Goal: Information Seeking & Learning: Learn about a topic

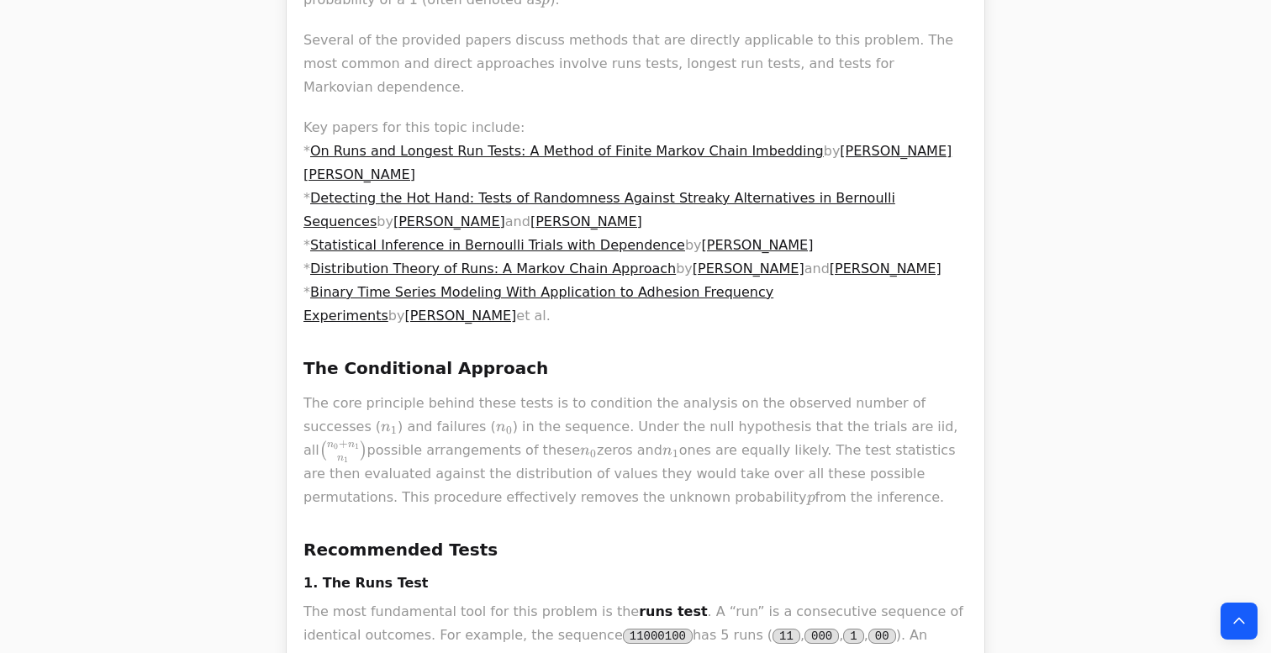
scroll to position [835, 0]
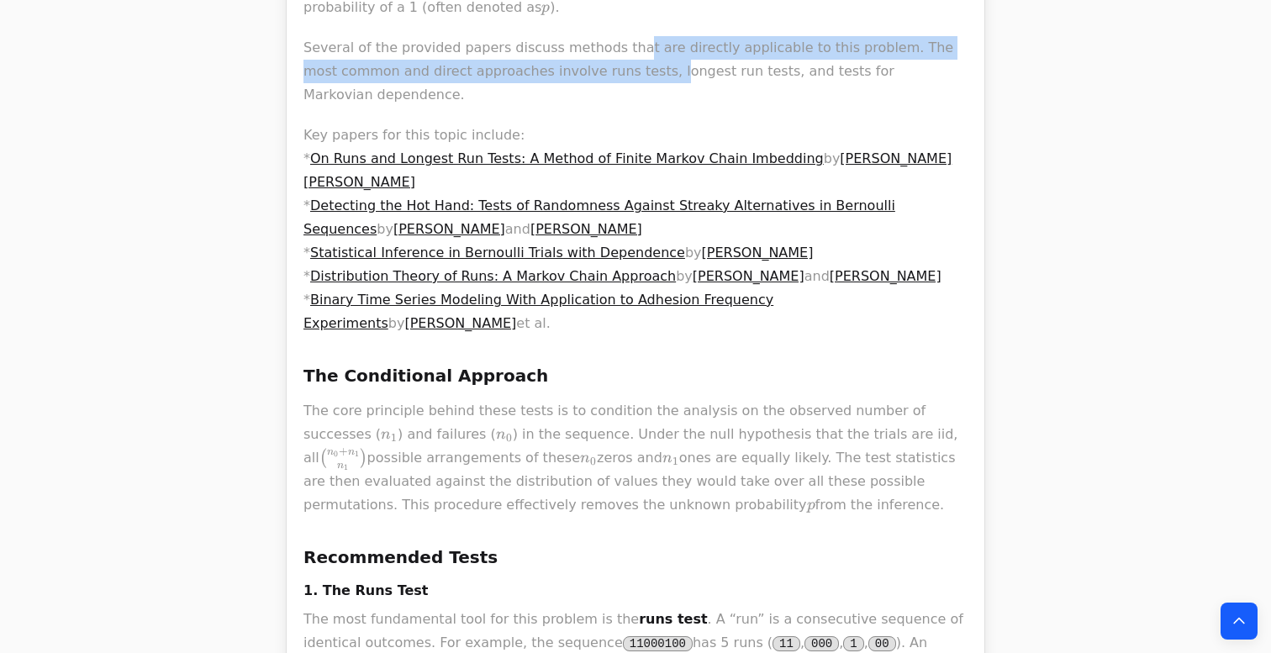
drag, startPoint x: 620, startPoint y: 27, endPoint x: 618, endPoint y: 55, distance: 27.8
click at [618, 55] on p "Several of the provided papers discuss methods that are directly applicable to …" at bounding box center [636, 71] width 664 height 71
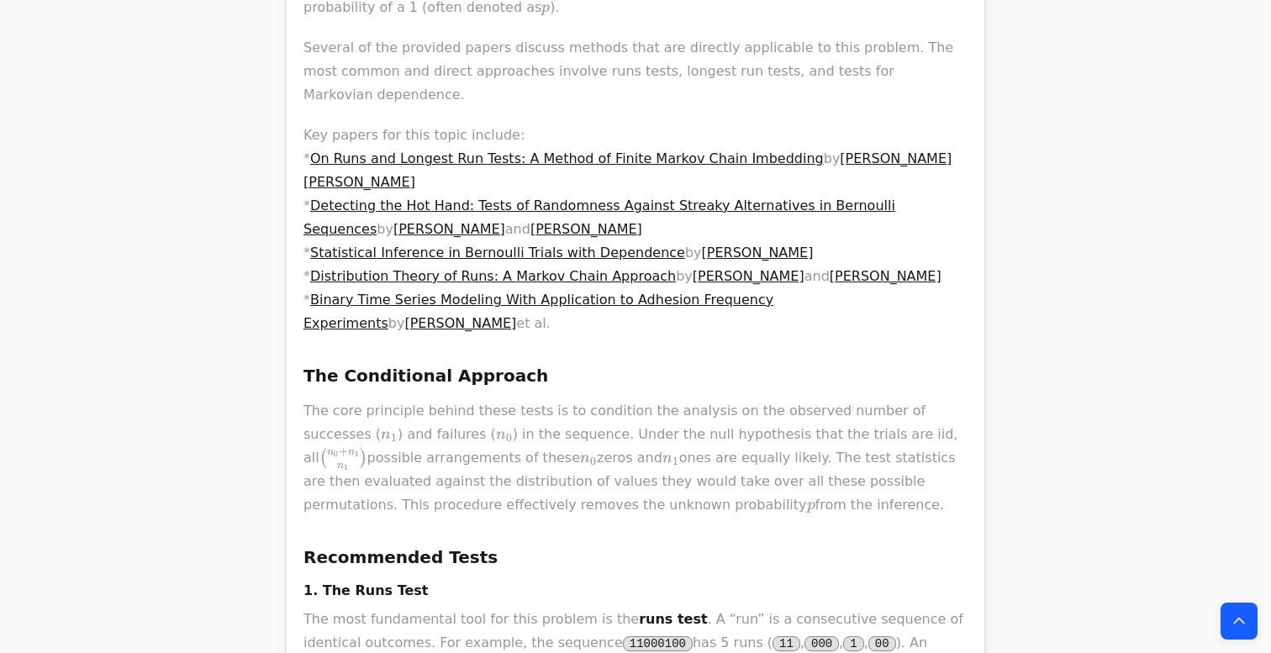
click at [633, 42] on p "Several of the provided papers discuss methods that are directly applicable to …" at bounding box center [636, 71] width 664 height 71
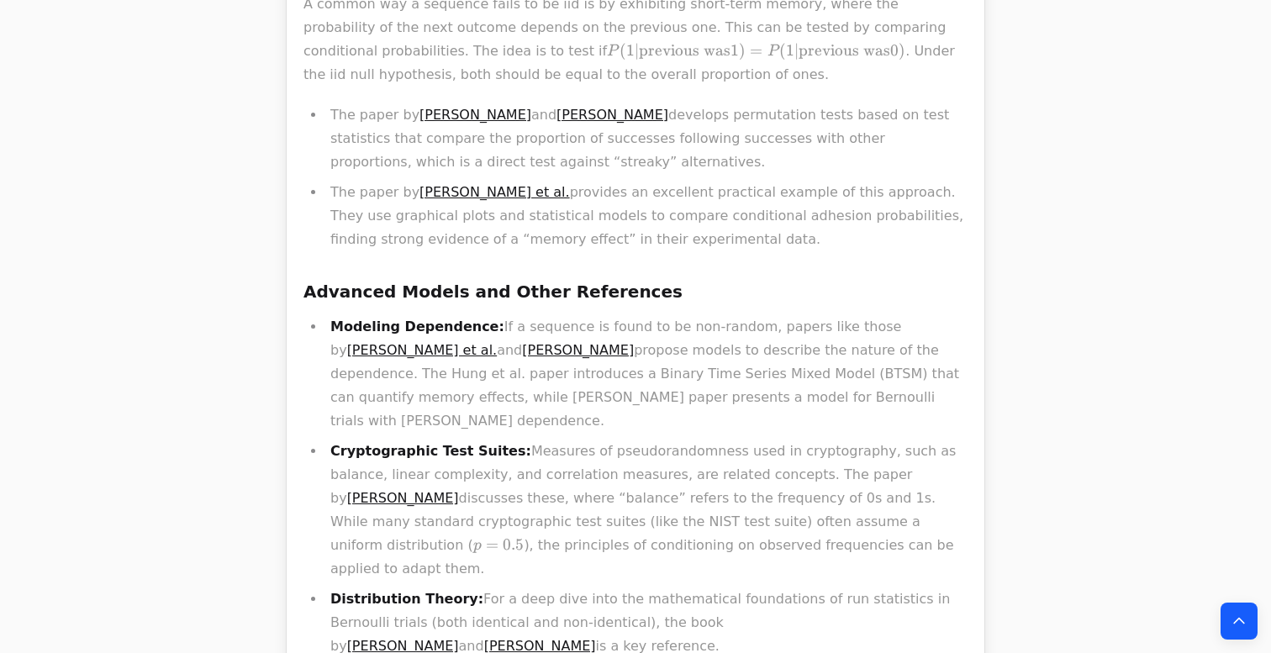
scroll to position [1962, 0]
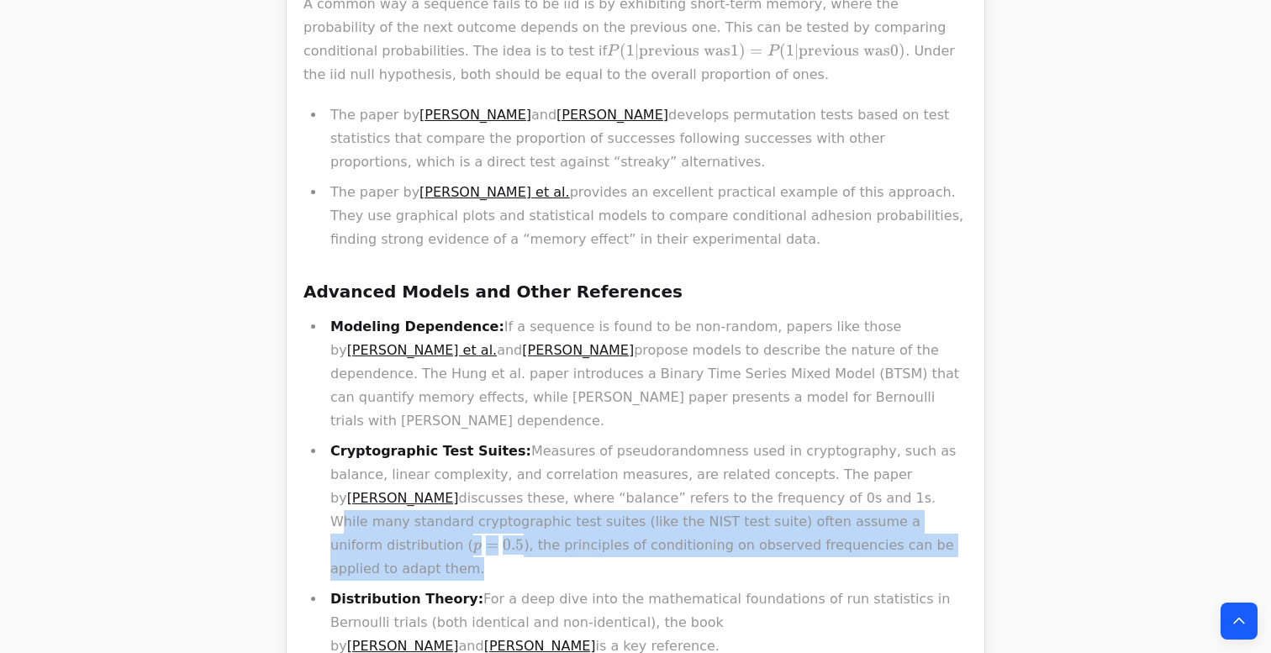
drag, startPoint x: 766, startPoint y: 332, endPoint x: 839, endPoint y: 387, distance: 91.3
click at [839, 440] on li "Cryptographic Test Suites: Measures of pseudorandomness used in cryptography, s…" at bounding box center [646, 510] width 642 height 141
click at [794, 440] on li "Cryptographic Test Suites: Measures of pseudorandomness used in cryptography, s…" at bounding box center [646, 510] width 642 height 141
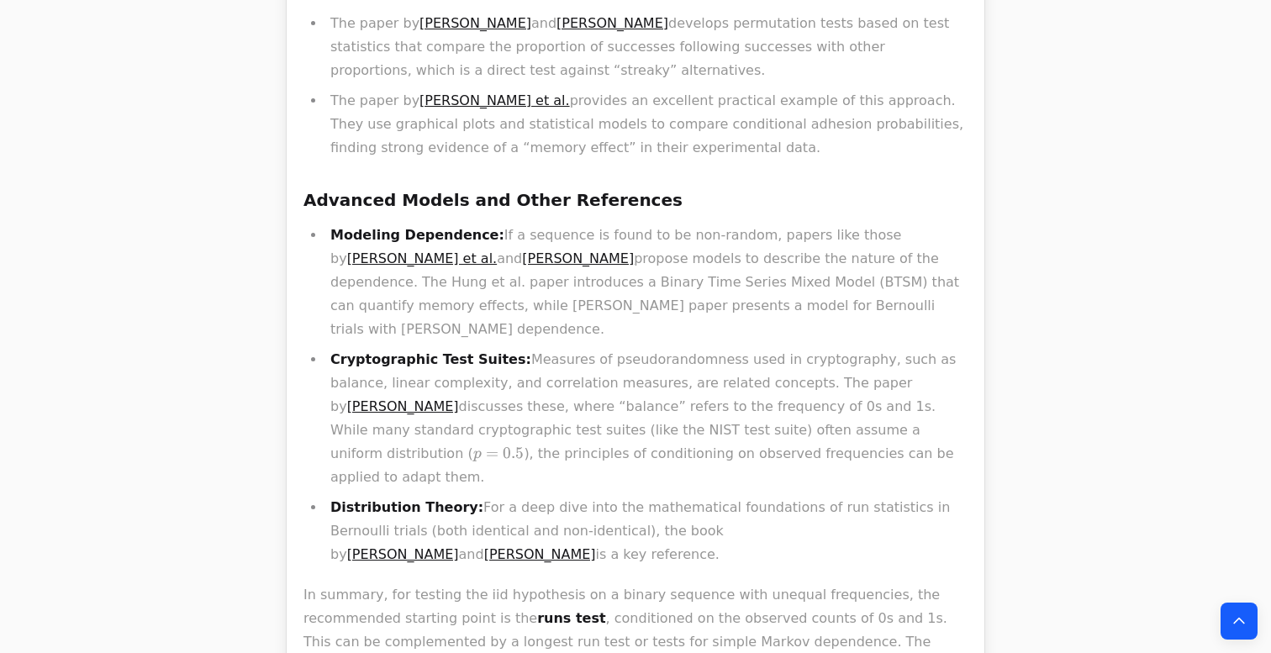
scroll to position [2047, 0]
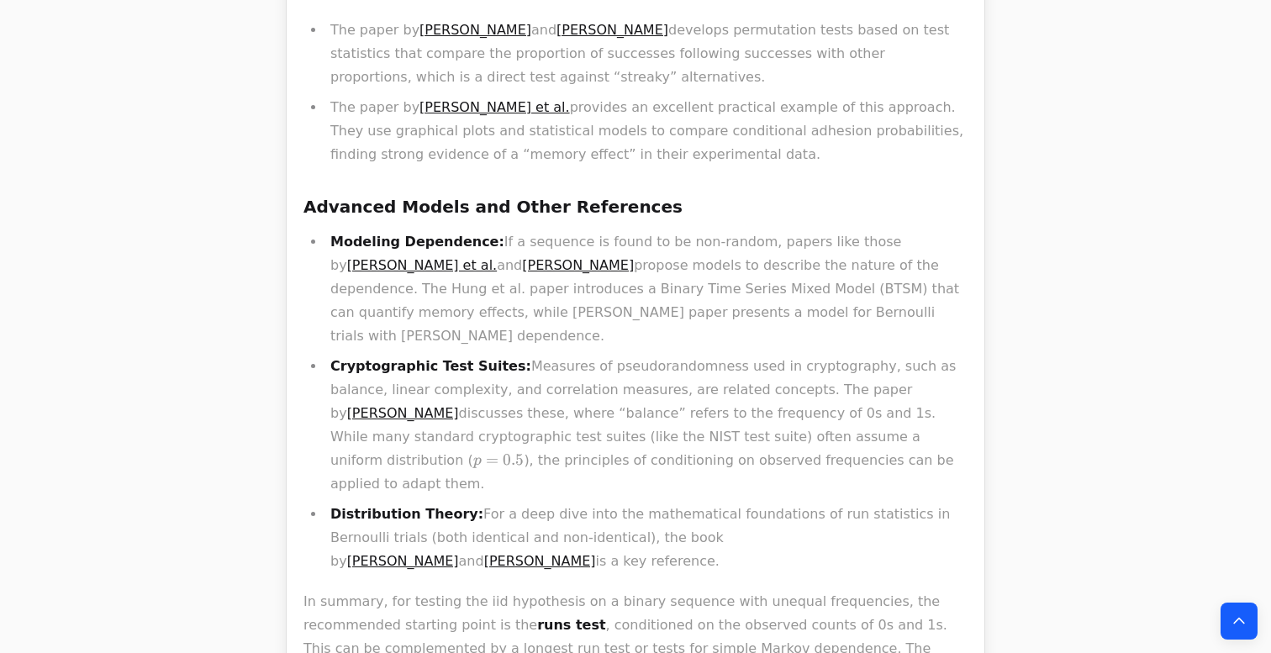
click at [756, 355] on li "Cryptographic Test Suites: Measures of pseudorandomness used in cryptography, s…" at bounding box center [646, 425] width 642 height 141
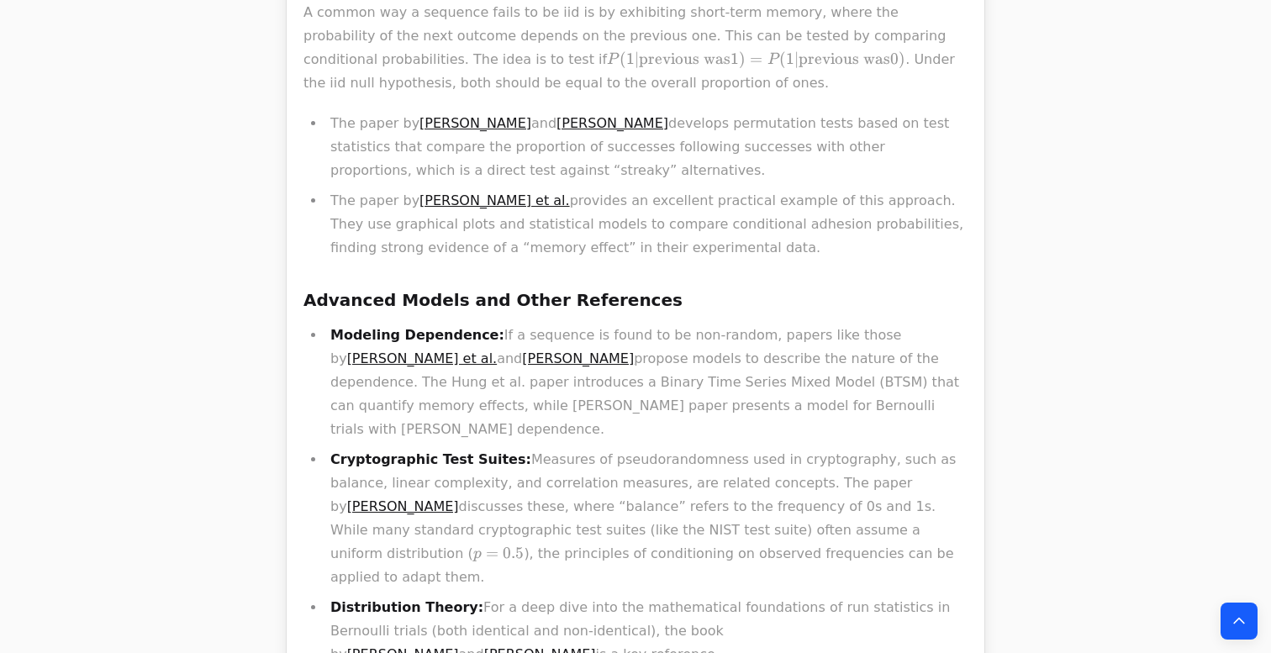
scroll to position [1957, 0]
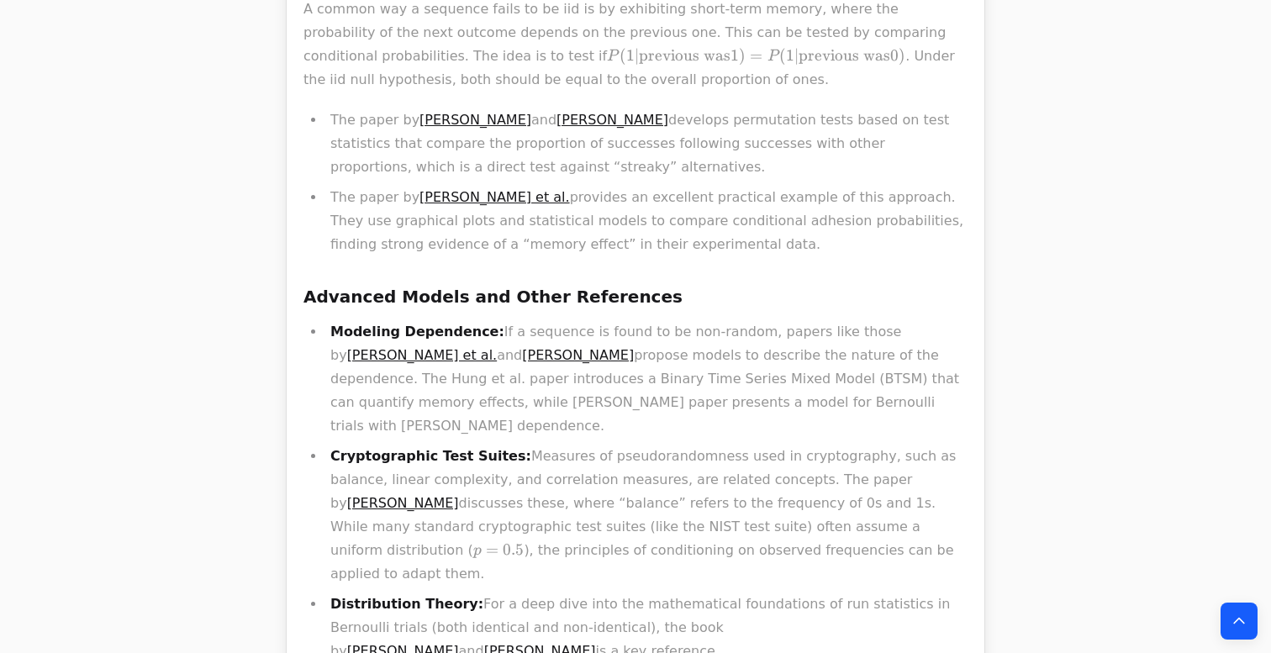
click at [459, 495] on link "Arne Winterhof" at bounding box center [403, 503] width 112 height 16
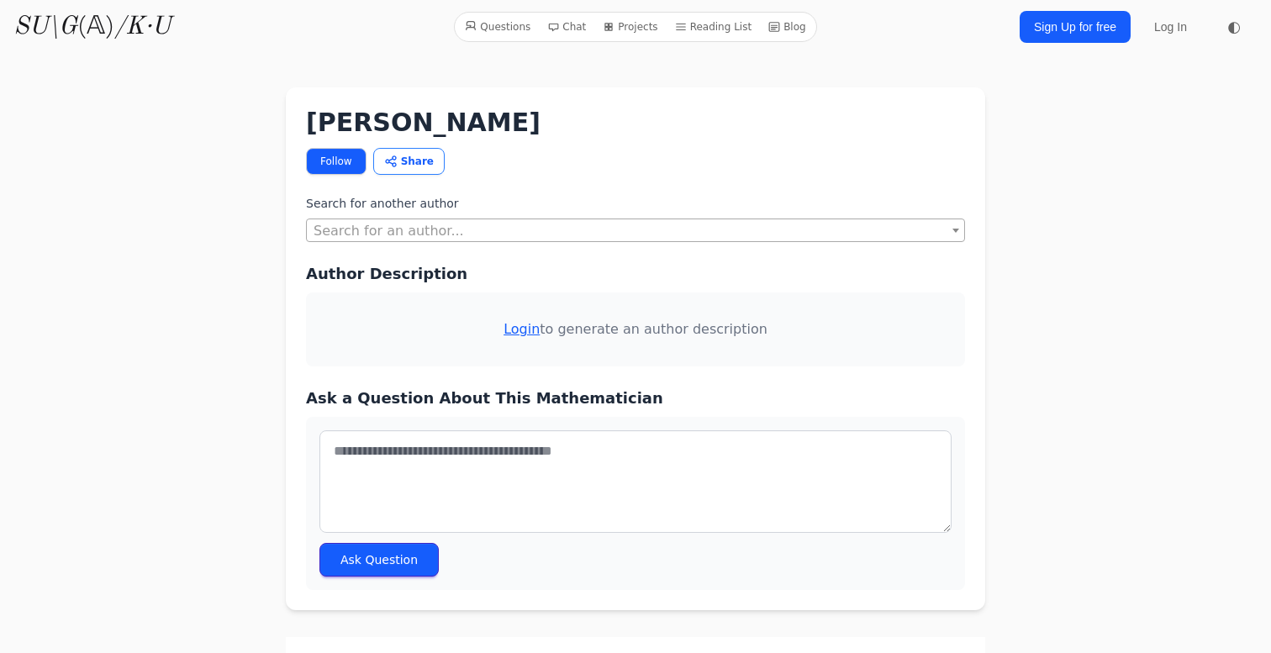
click at [530, 335] on link "Login" at bounding box center [522, 329] width 36 height 16
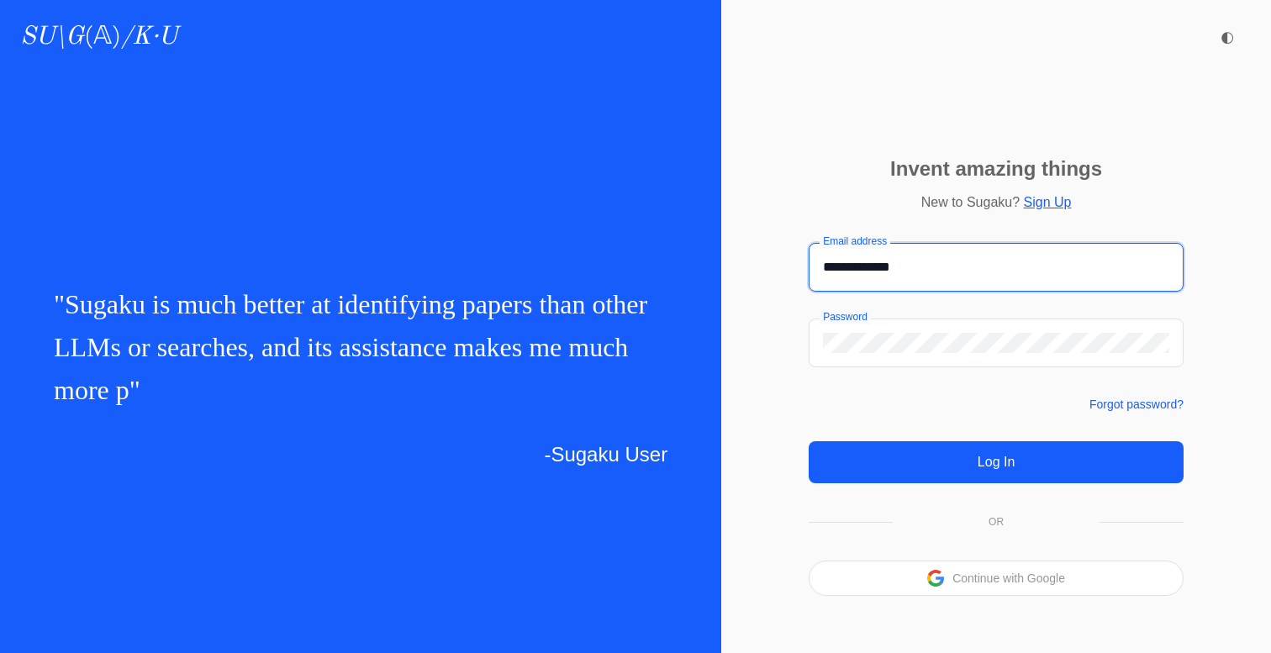
type input "**********"
click at [908, 582] on div "Continue with Google" at bounding box center [996, 579] width 373 height 34
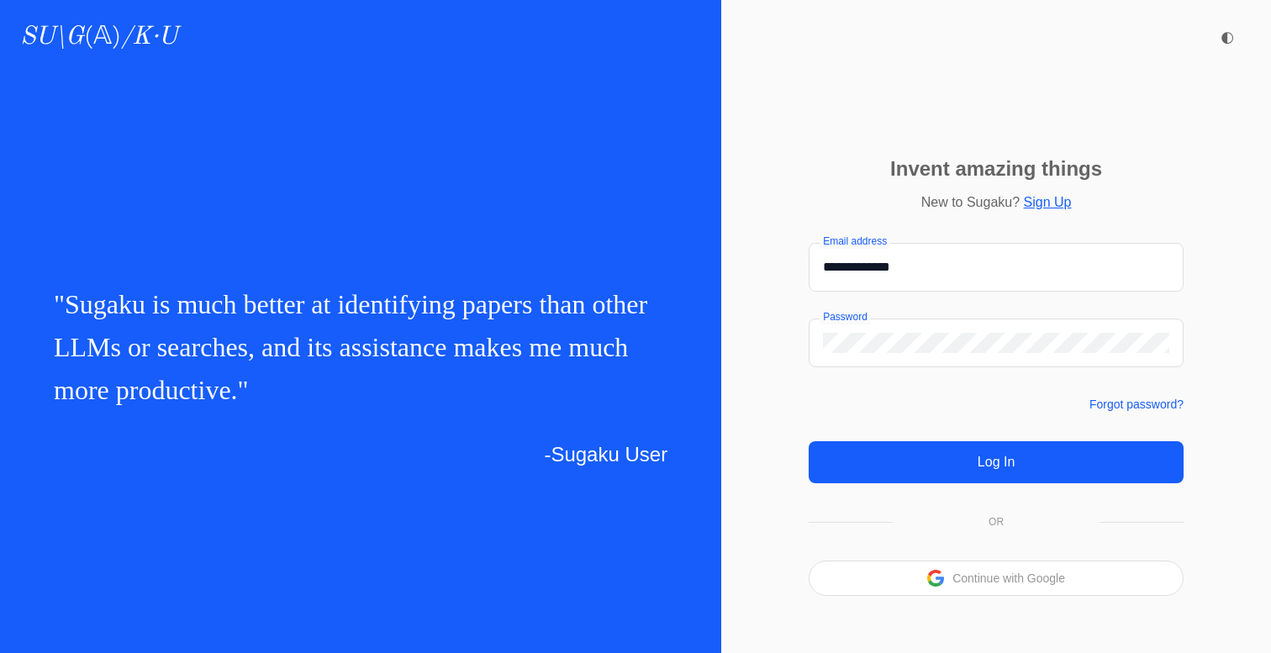
click at [973, 584] on p "Continue with Google" at bounding box center [1009, 579] width 113 height 12
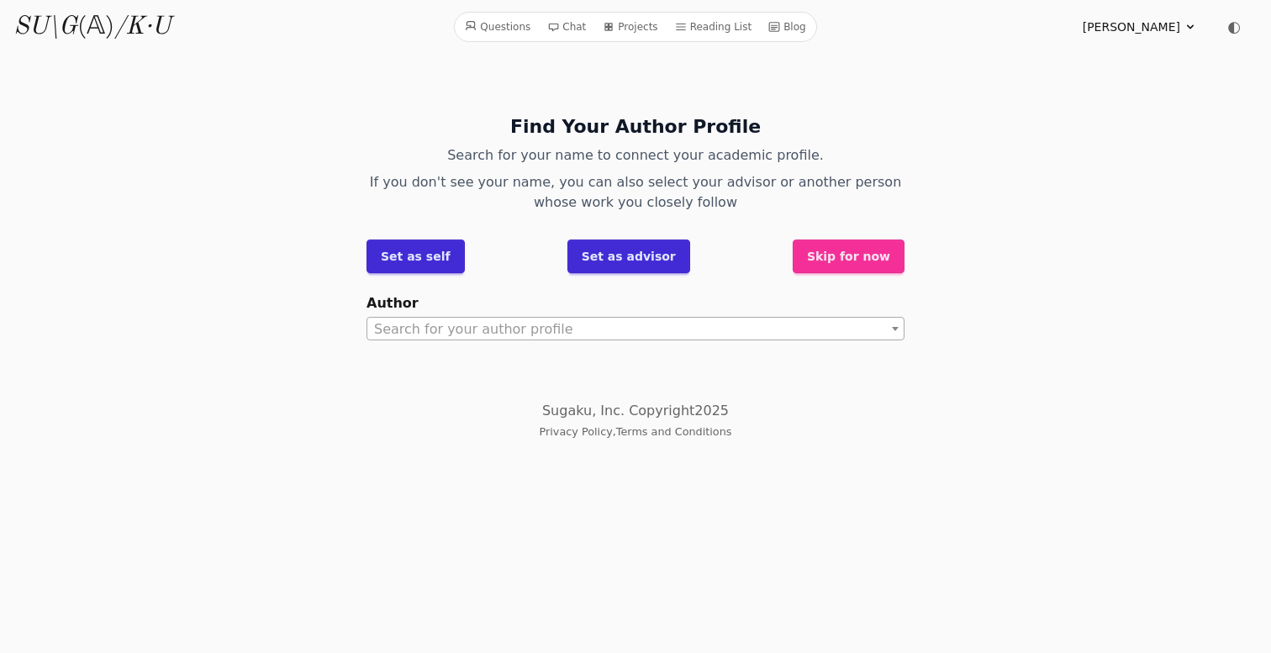
click at [828, 262] on button "Skip for now" at bounding box center [849, 257] width 112 height 34
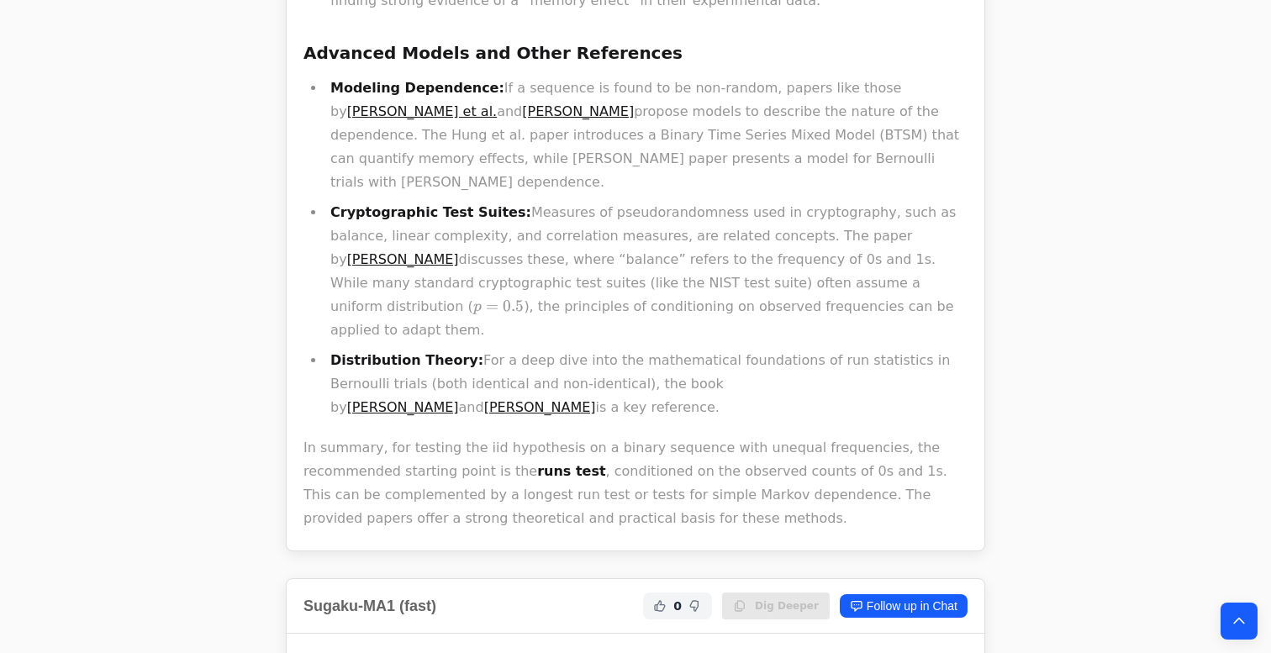
scroll to position [2323, 0]
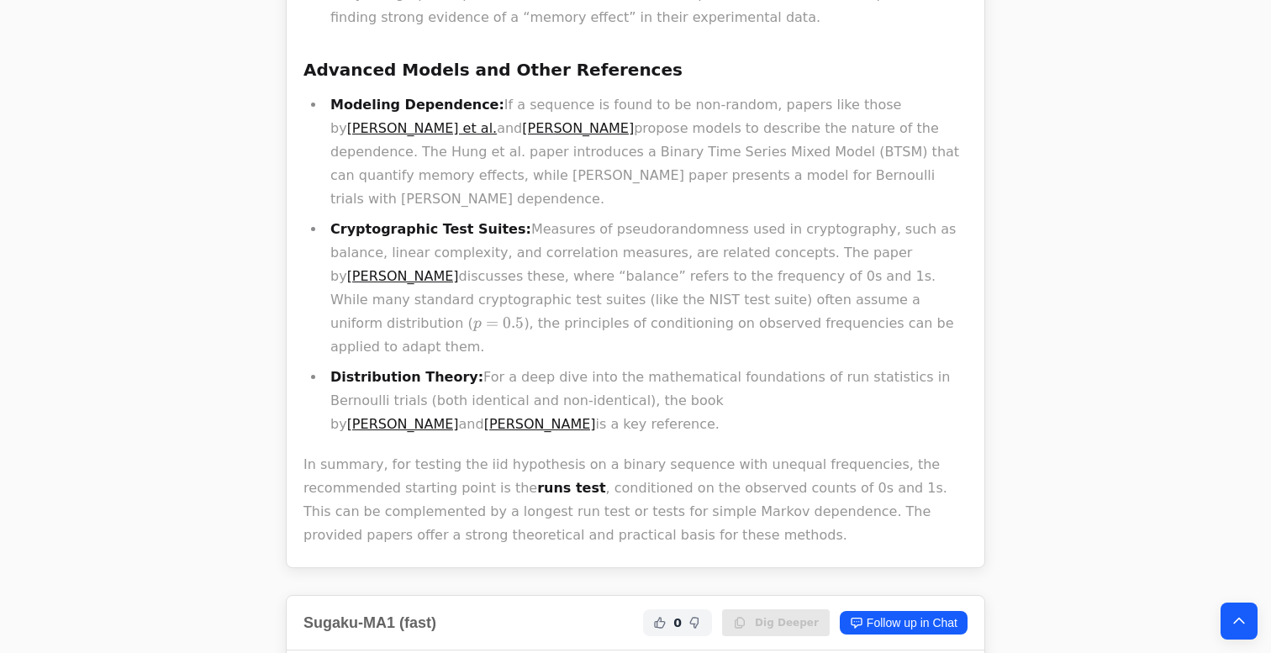
click at [459, 268] on link "[PERSON_NAME]" at bounding box center [403, 276] width 112 height 16
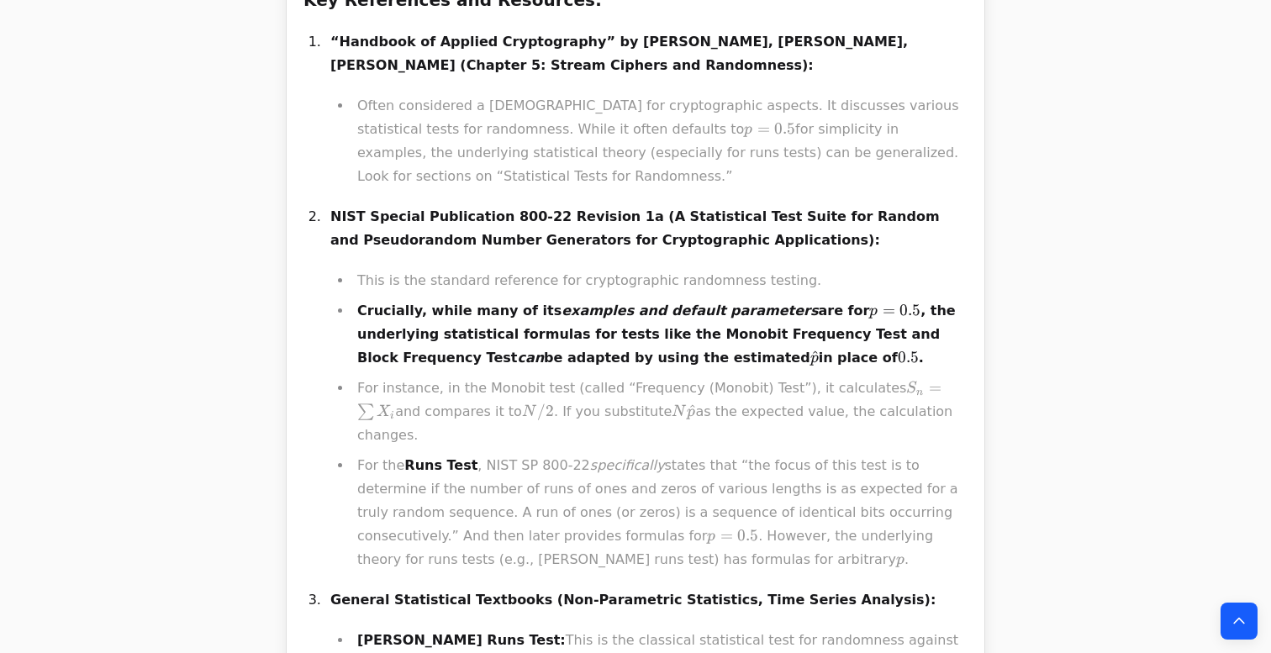
scroll to position [10992, 0]
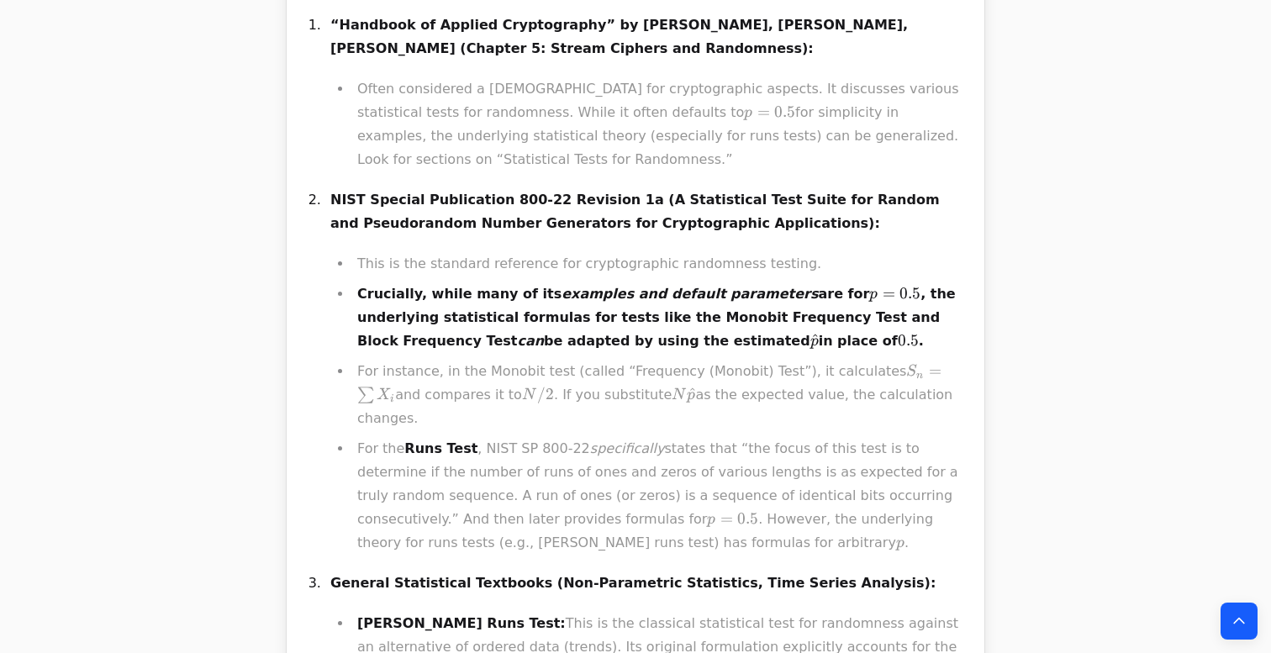
drag, startPoint x: 507, startPoint y: 283, endPoint x: 498, endPoint y: 475, distance: 191.9
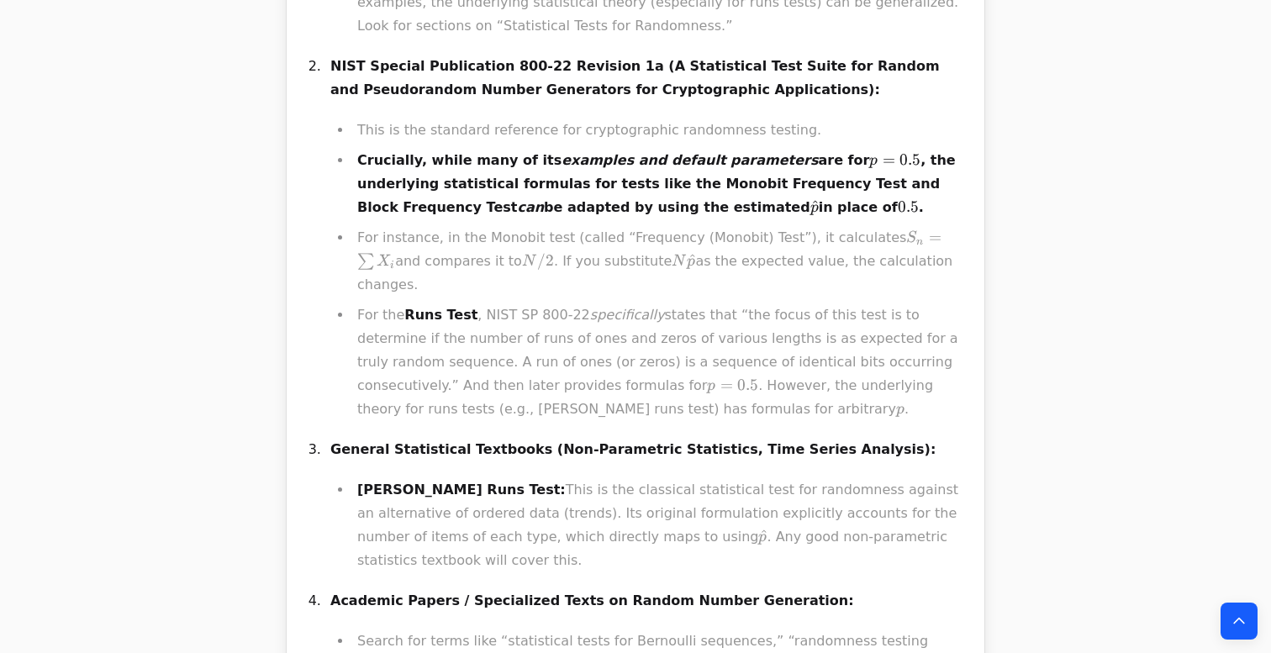
scroll to position [11128, 0]
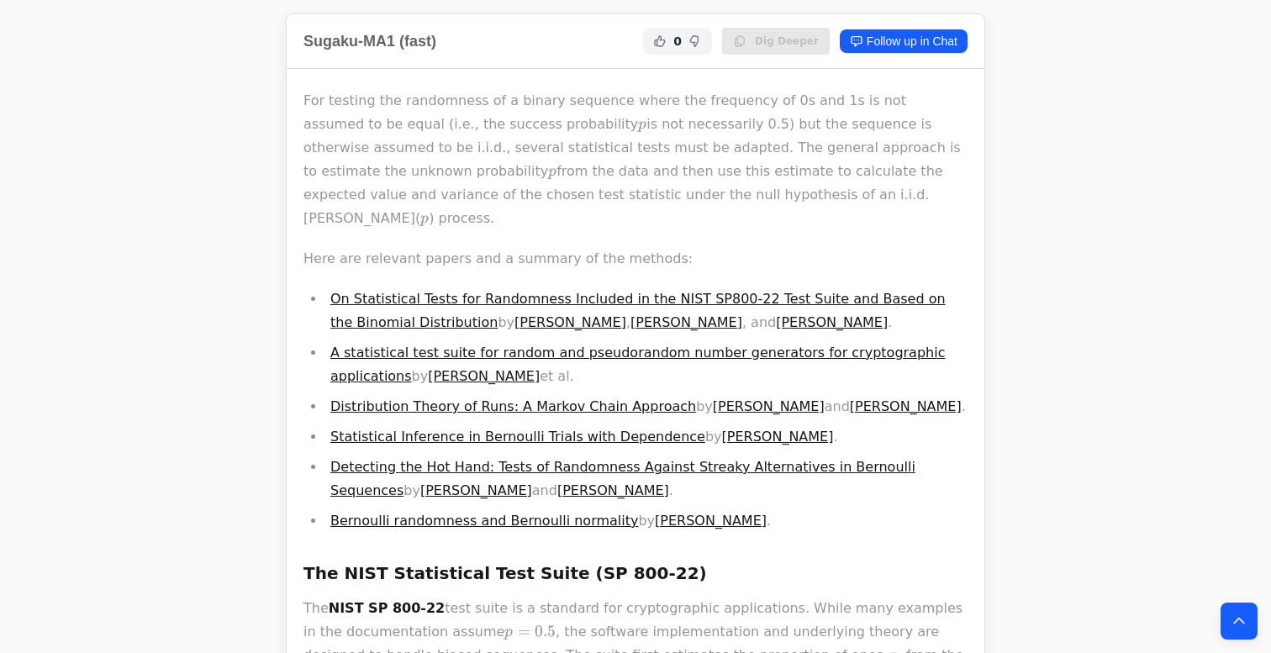
scroll to position [2900, 0]
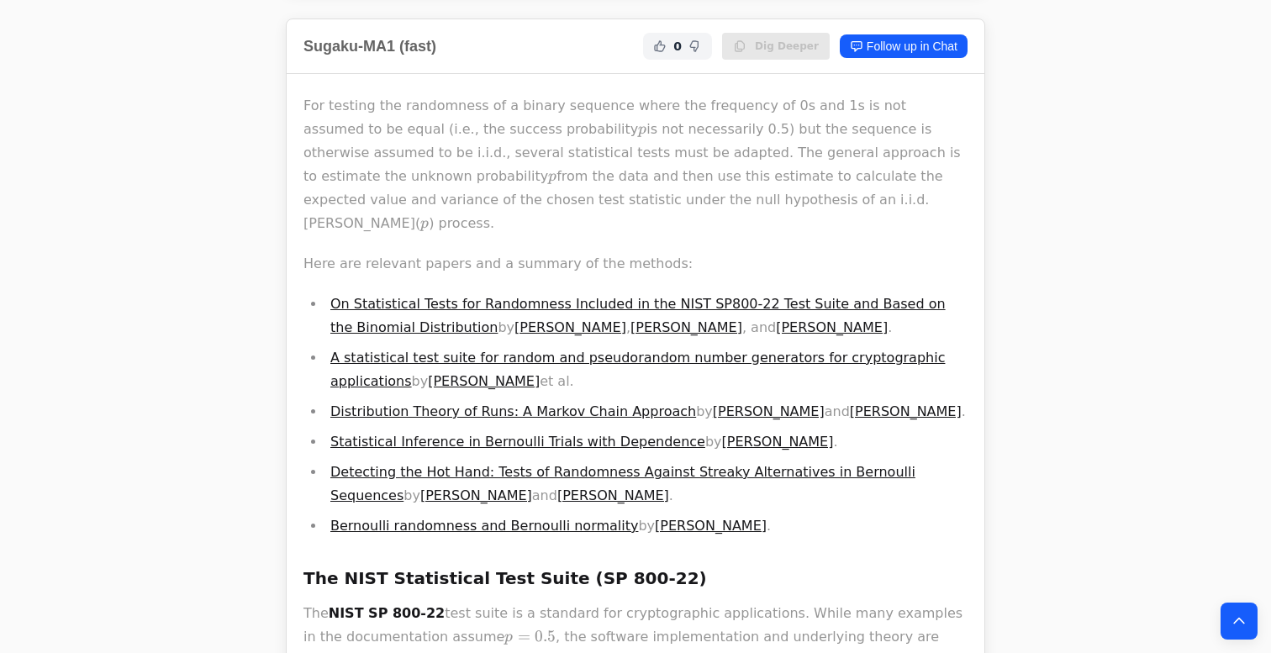
click at [571, 293] on li "On Statistical Tests for Randomness Included in the NIST SP800-22 Test Suite an…" at bounding box center [646, 316] width 642 height 47
click at [572, 296] on link "On Statistical Tests for Randomness Included in the NIST SP800-22 Test Suite an…" at bounding box center [637, 316] width 615 height 40
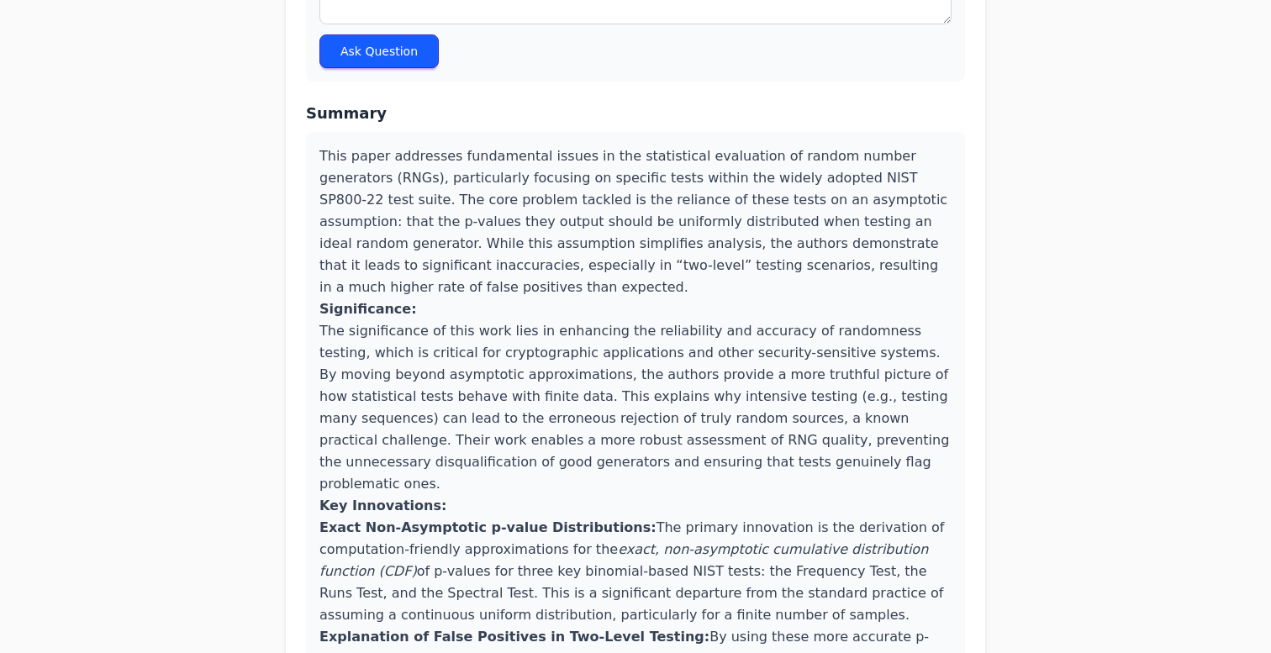
scroll to position [1219, 0]
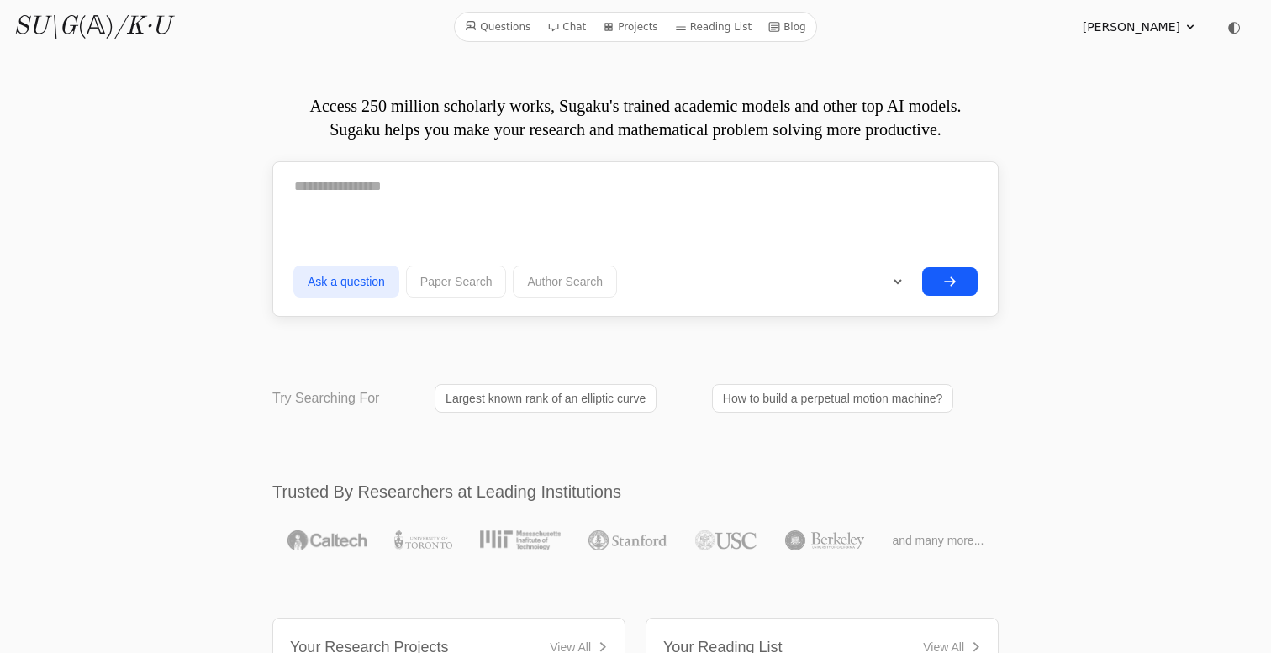
click at [351, 181] on textarea at bounding box center [635, 187] width 684 height 42
click at [413, 189] on textarea "*" at bounding box center [635, 186] width 684 height 40
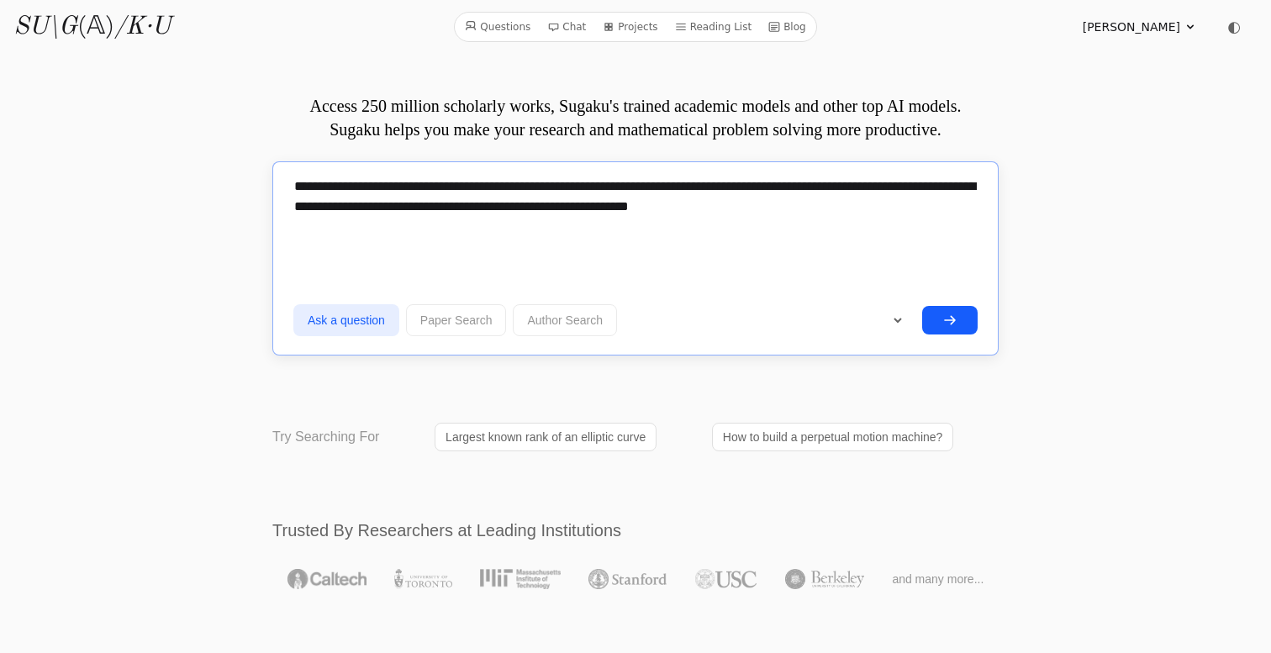
drag, startPoint x: 805, startPoint y: 207, endPoint x: 869, endPoint y: 209, distance: 63.9
click at [869, 209] on textarea "**********" at bounding box center [635, 206] width 684 height 81
type textarea "**********"
click at [944, 324] on icon "submit" at bounding box center [949, 320] width 13 height 13
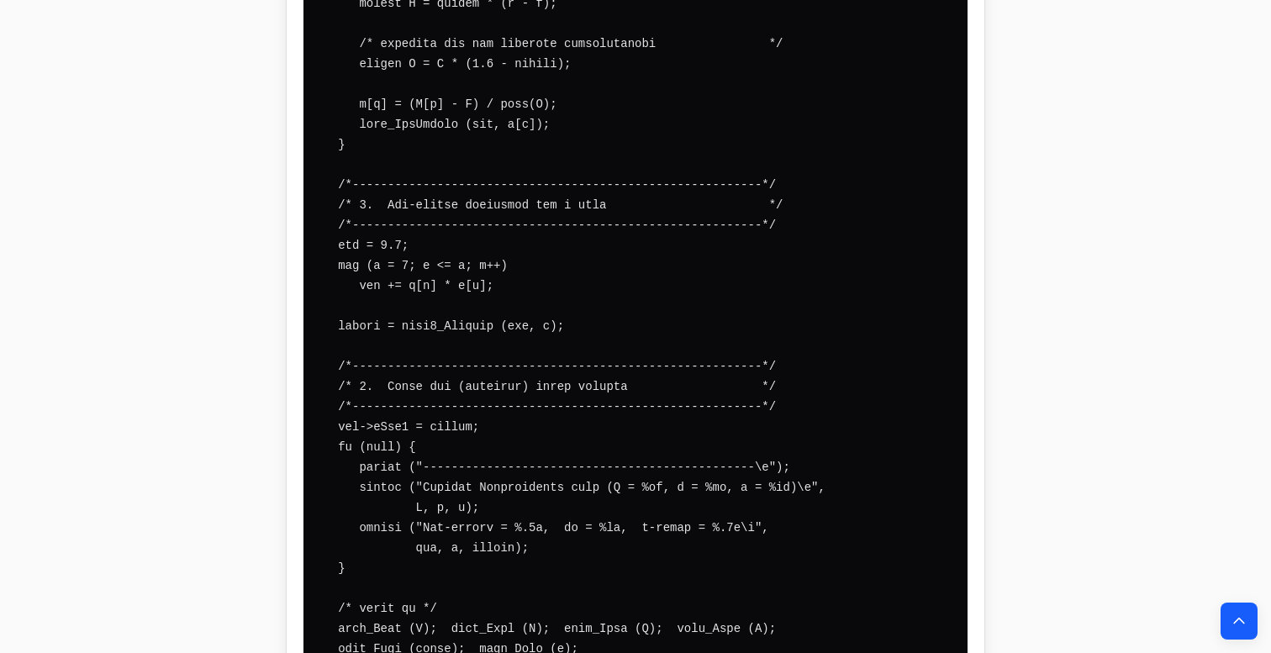
scroll to position [20406, 2]
